Goal: Entertainment & Leisure: Consume media (video, audio)

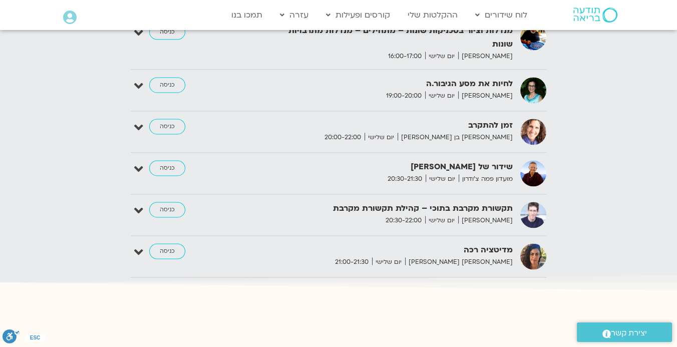
scroll to position [1670, 0]
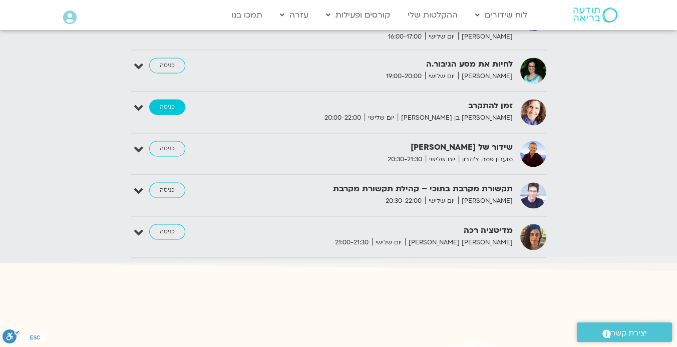
click at [171, 99] on link "כניסה" at bounding box center [167, 107] width 36 height 16
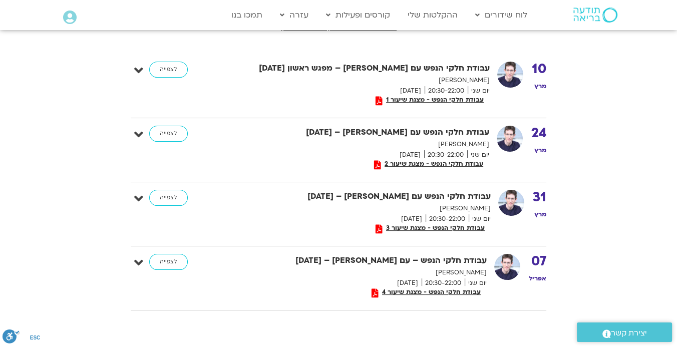
scroll to position [222, 0]
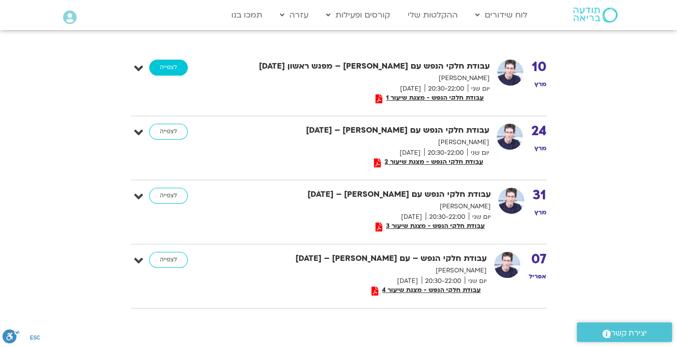
click at [173, 68] on link "לצפייה" at bounding box center [168, 68] width 39 height 16
